Goal: Navigation & Orientation: Find specific page/section

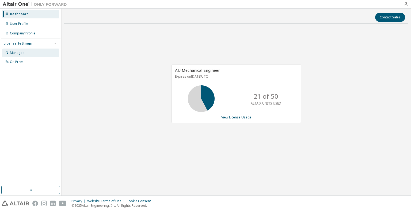
click at [24, 55] on div "Managed" at bounding box center [30, 53] width 57 height 9
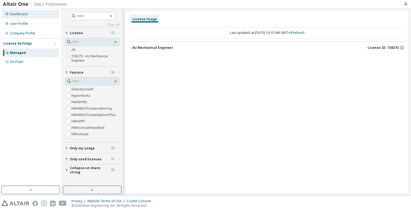
click at [25, 14] on div "Dashboard" at bounding box center [19, 14] width 18 height 4
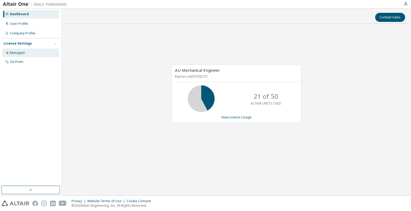
click at [10, 54] on div "Managed" at bounding box center [17, 53] width 15 height 4
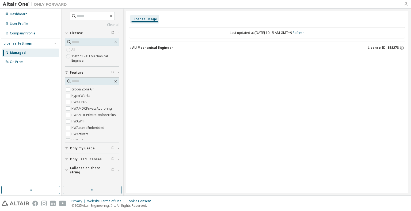
click at [403, 5] on div at bounding box center [405, 4] width 11 height 8
click at [407, 1] on div at bounding box center [405, 4] width 11 height 8
click at [404, 4] on icon "button" at bounding box center [405, 4] width 4 height 4
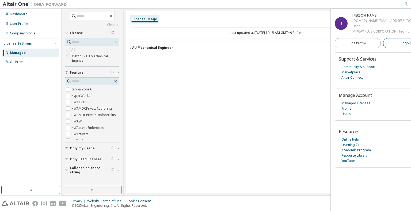
click at [405, 43] on span "Logout" at bounding box center [405, 43] width 11 height 5
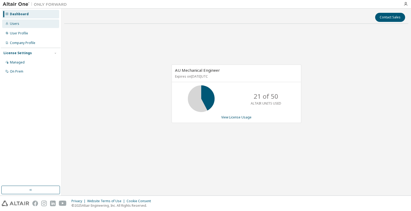
click at [22, 24] on div "Users" at bounding box center [30, 24] width 57 height 9
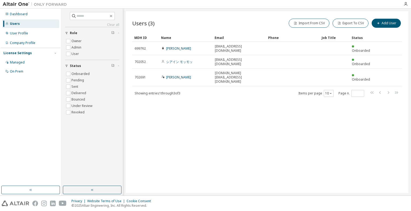
click at [205, 155] on div "Users (3) Import From CSV Export To CSV Add User Clear Load Save Save As Field …" at bounding box center [267, 102] width 282 height 182
click at [34, 31] on div "User Profile" at bounding box center [30, 33] width 57 height 9
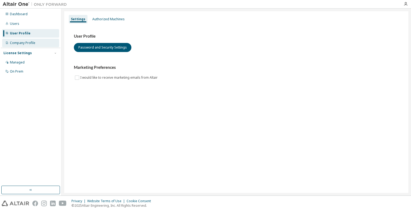
click at [33, 41] on div "Company Profile" at bounding box center [22, 43] width 25 height 4
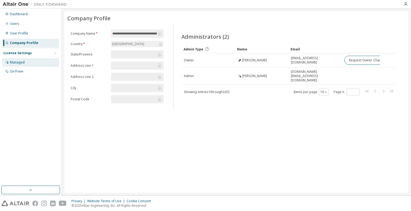
click at [28, 61] on div "Managed" at bounding box center [30, 62] width 57 height 9
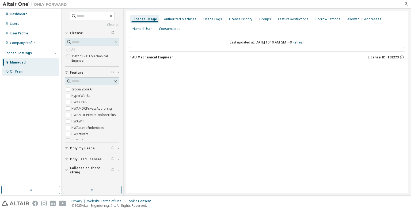
click at [19, 69] on div "On Prem" at bounding box center [30, 71] width 57 height 9
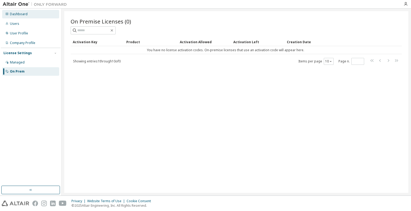
click at [29, 17] on div "Dashboard" at bounding box center [30, 14] width 57 height 9
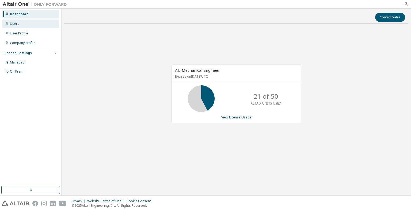
click at [22, 23] on div "Users" at bounding box center [30, 24] width 57 height 9
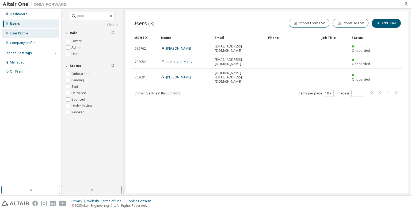
click at [26, 32] on div "User Profile" at bounding box center [19, 33] width 18 height 4
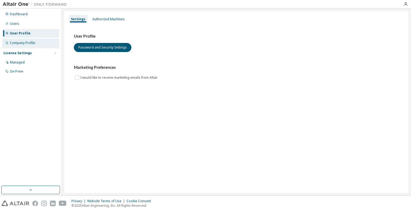
click at [30, 41] on div "Company Profile" at bounding box center [22, 43] width 25 height 4
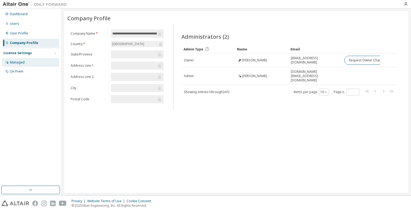
click at [26, 63] on div "Managed" at bounding box center [30, 62] width 57 height 9
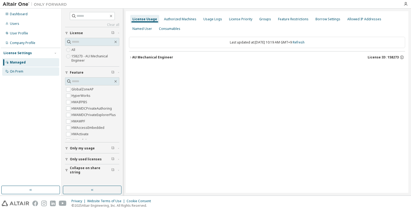
click at [24, 73] on div "On Prem" at bounding box center [30, 71] width 57 height 9
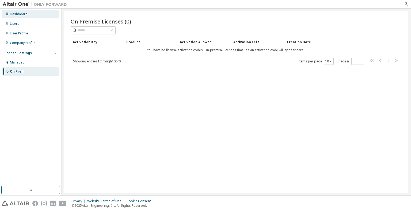
click at [36, 18] on div "Dashboard" at bounding box center [30, 14] width 57 height 9
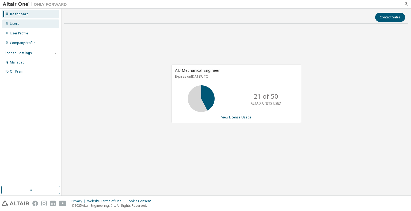
click at [31, 24] on div "Users" at bounding box center [30, 24] width 57 height 9
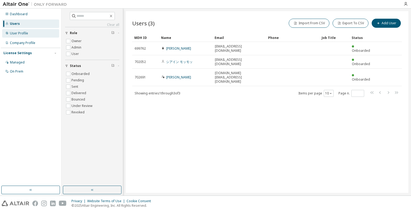
click at [29, 32] on div "User Profile" at bounding box center [30, 33] width 57 height 9
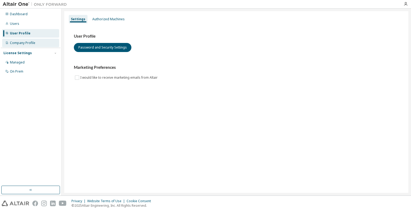
click at [30, 41] on div "Company Profile" at bounding box center [22, 43] width 25 height 4
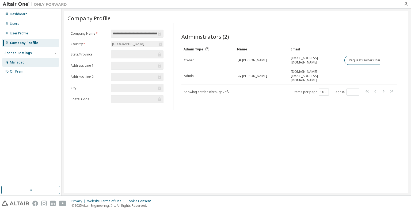
click at [22, 61] on div "Managed" at bounding box center [17, 62] width 15 height 4
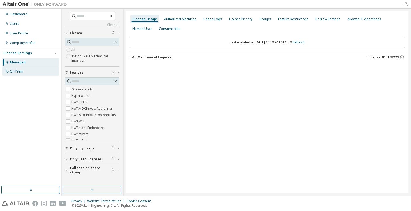
click at [19, 71] on div "On Prem" at bounding box center [16, 72] width 13 height 4
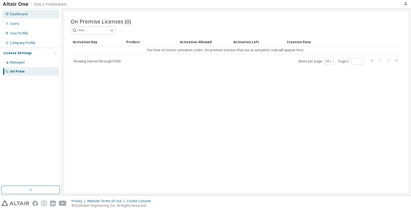
click at [40, 12] on div "Dashboard" at bounding box center [30, 14] width 57 height 9
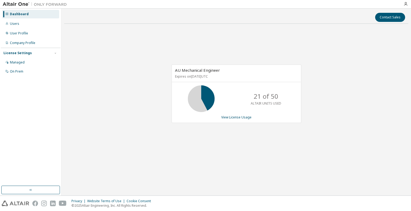
click at [145, 113] on div "AU Mechanical Engineer Expires on [DATE] UTC 21 of 50 ALTAIR UNITS USED View Li…" at bounding box center [236, 96] width 344 height 137
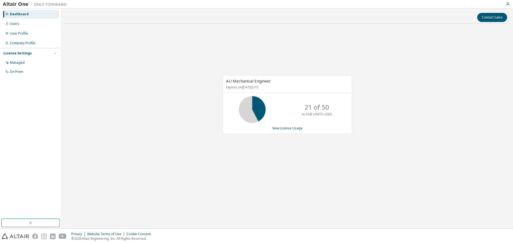
click at [393, 103] on div "AU Mechanical Engineer Expires on [DATE] UTC 21 of 50 ALTAIR UNITS USED View Li…" at bounding box center [287, 107] width 446 height 158
